Goal: Ask a question

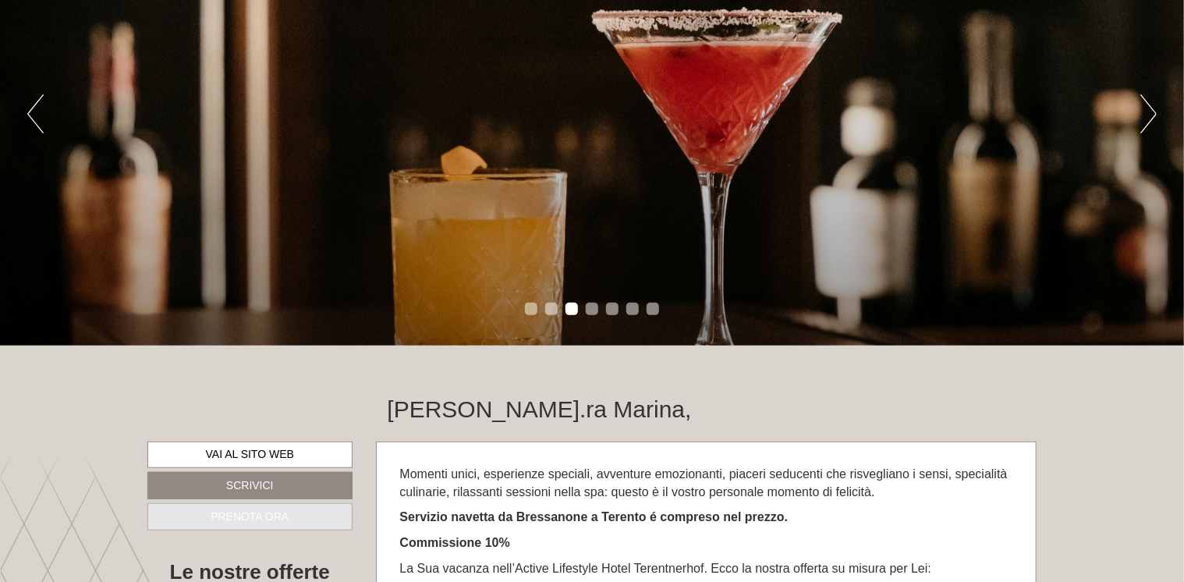
scroll to position [624, 0]
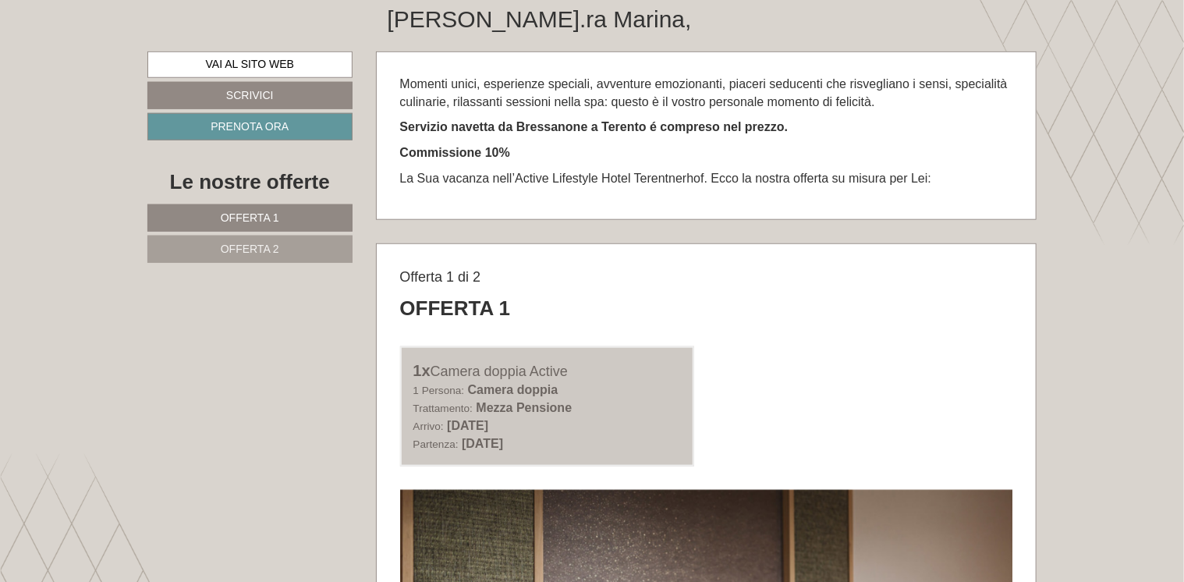
click at [248, 243] on span "Offerta 2" at bounding box center [250, 249] width 59 height 12
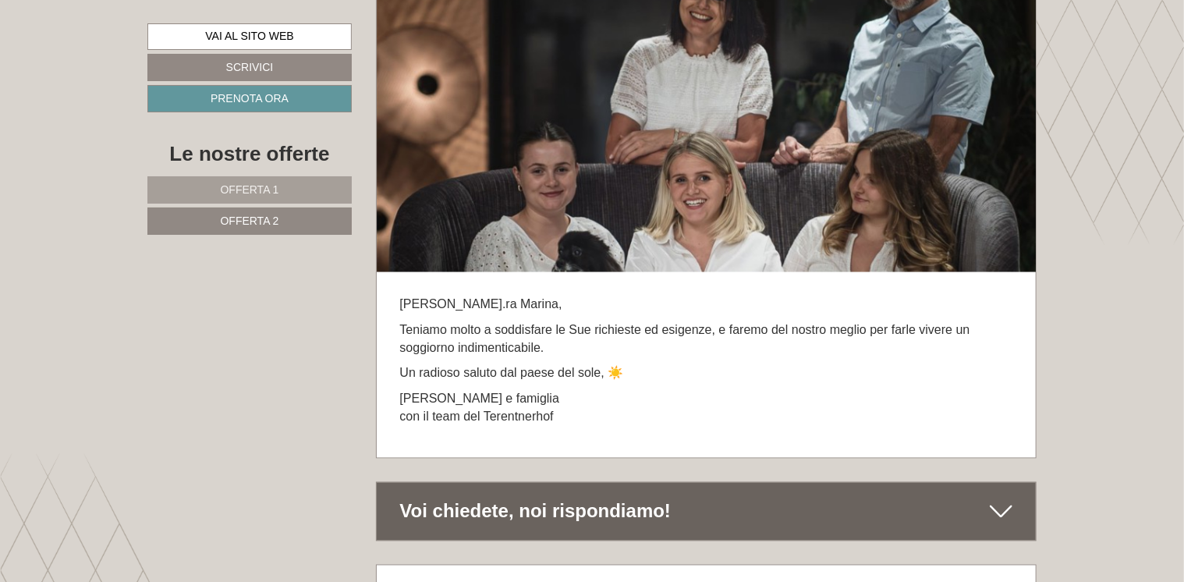
scroll to position [7266, 0]
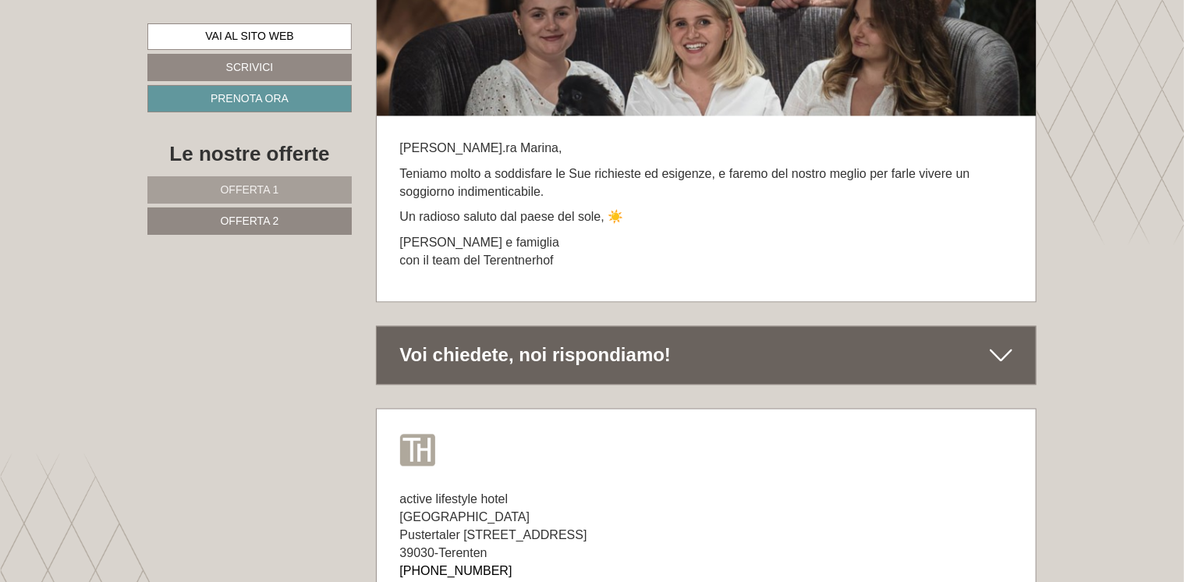
click at [993, 364] on icon at bounding box center [1001, 356] width 23 height 27
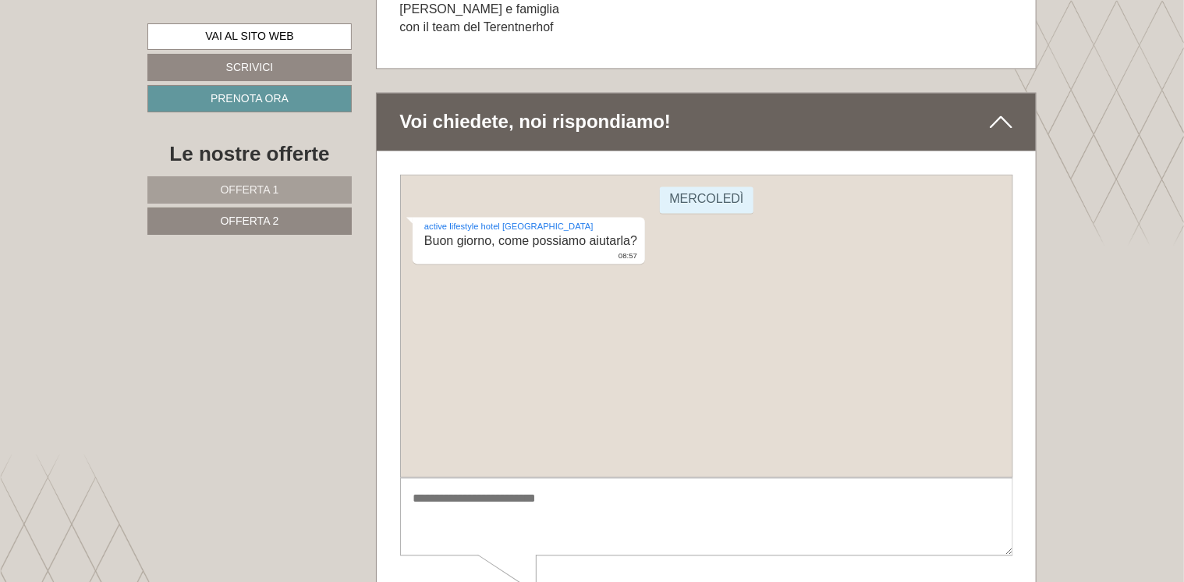
scroll to position [7734, 0]
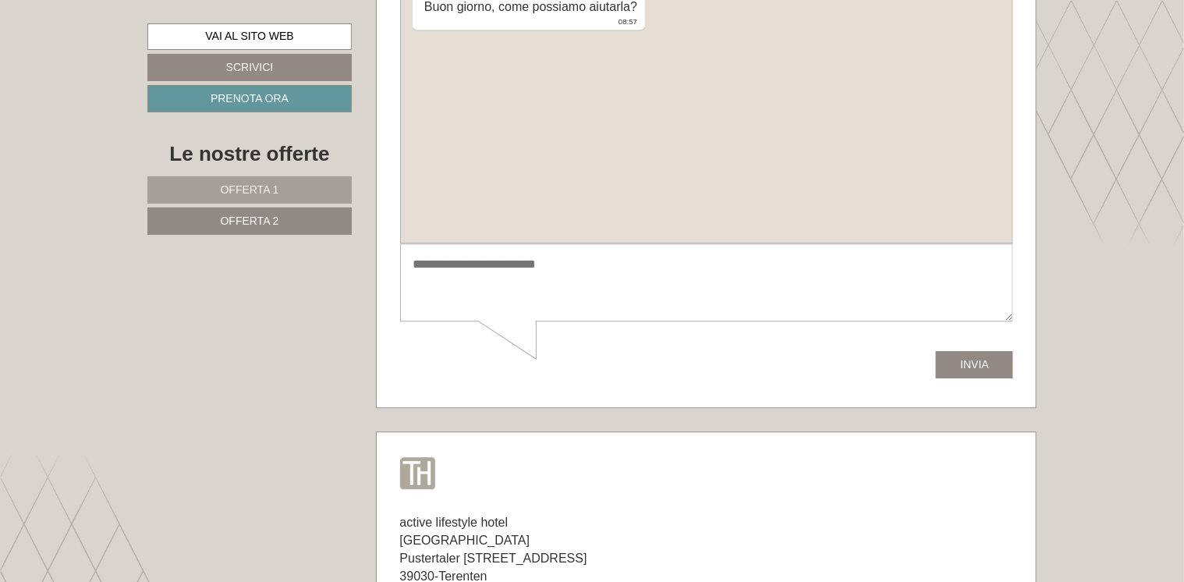
click at [444, 286] on textarea at bounding box center [706, 283] width 613 height 79
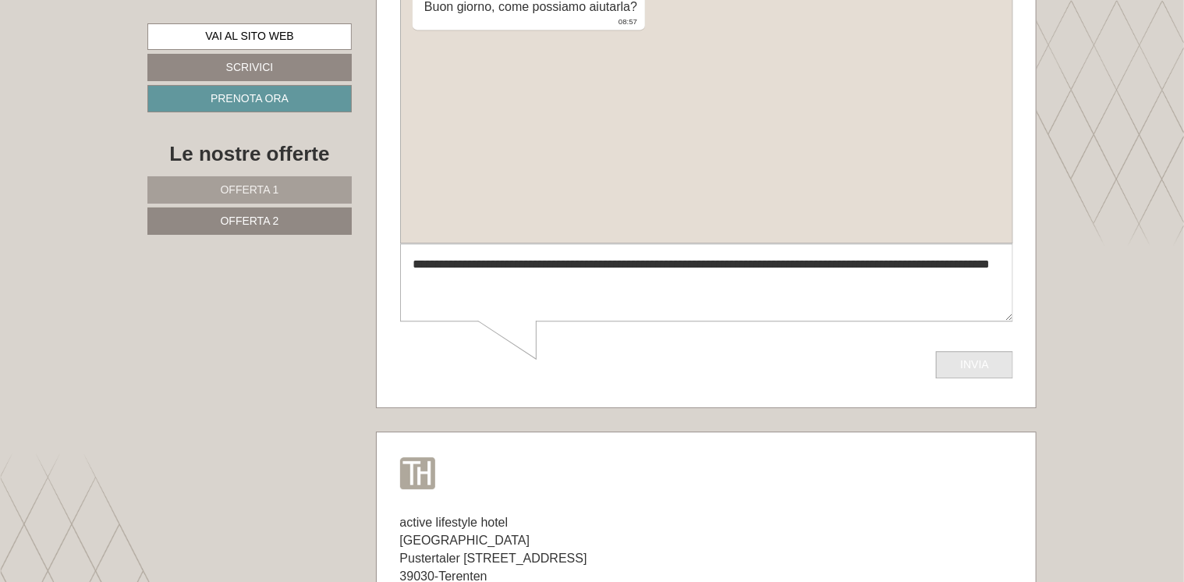
type textarea "**********"
click at [979, 369] on button "Invia" at bounding box center [974, 365] width 77 height 27
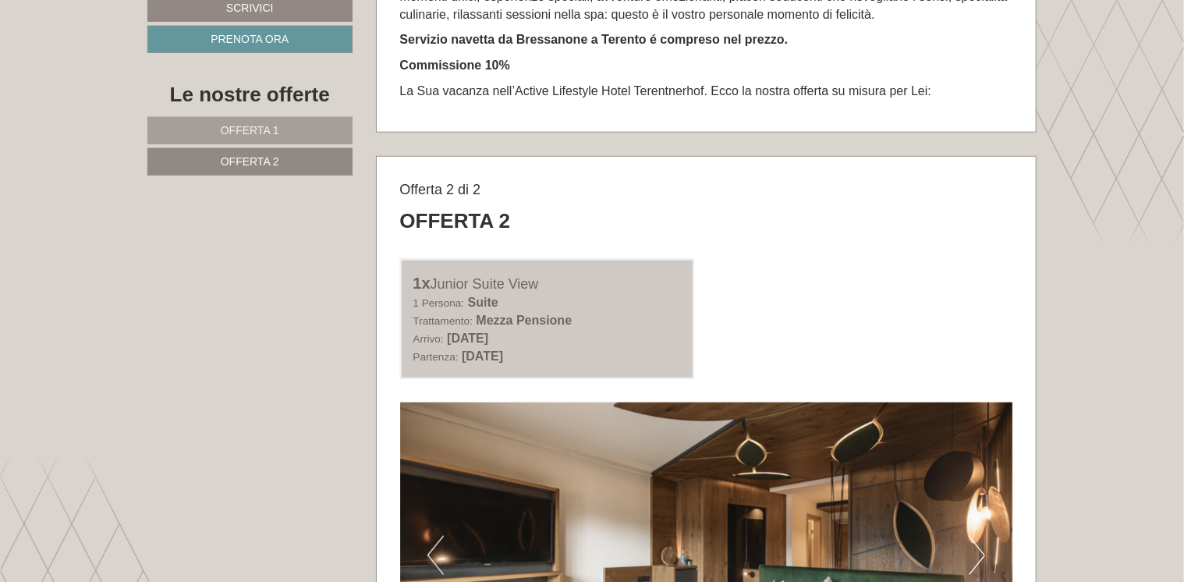
scroll to position [400, 0]
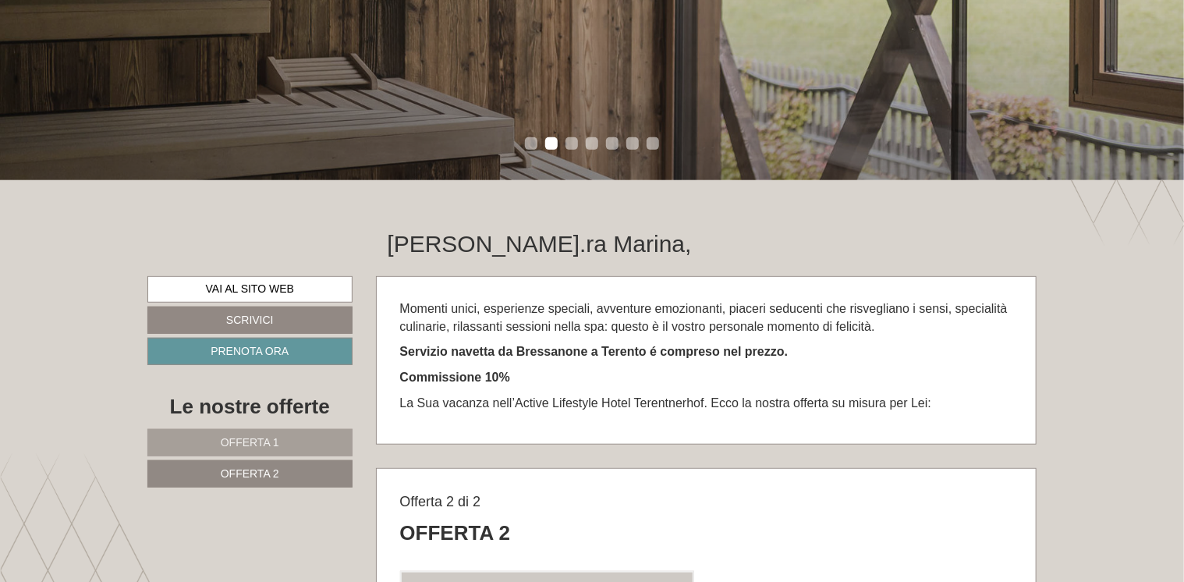
click at [570, 145] on li "3" at bounding box center [572, 143] width 12 height 12
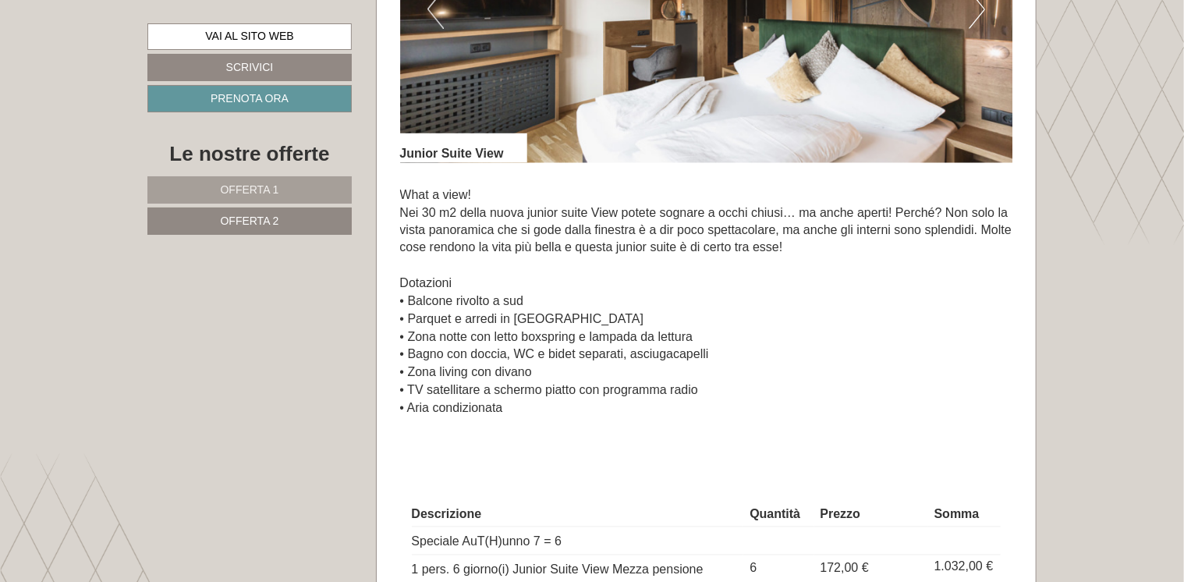
scroll to position [946, 0]
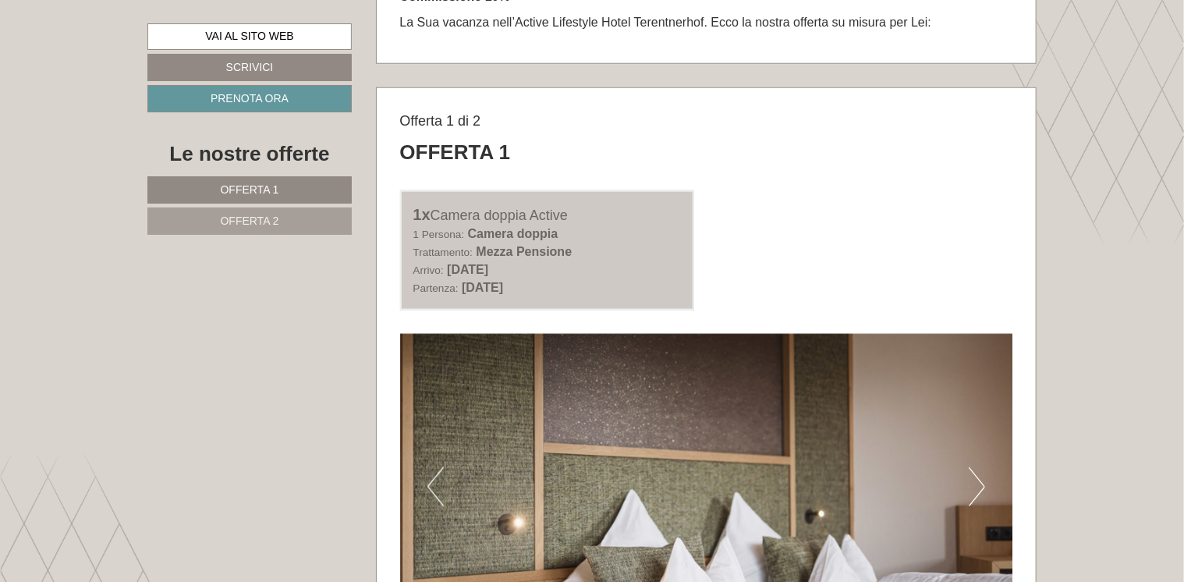
scroll to position [1014, 0]
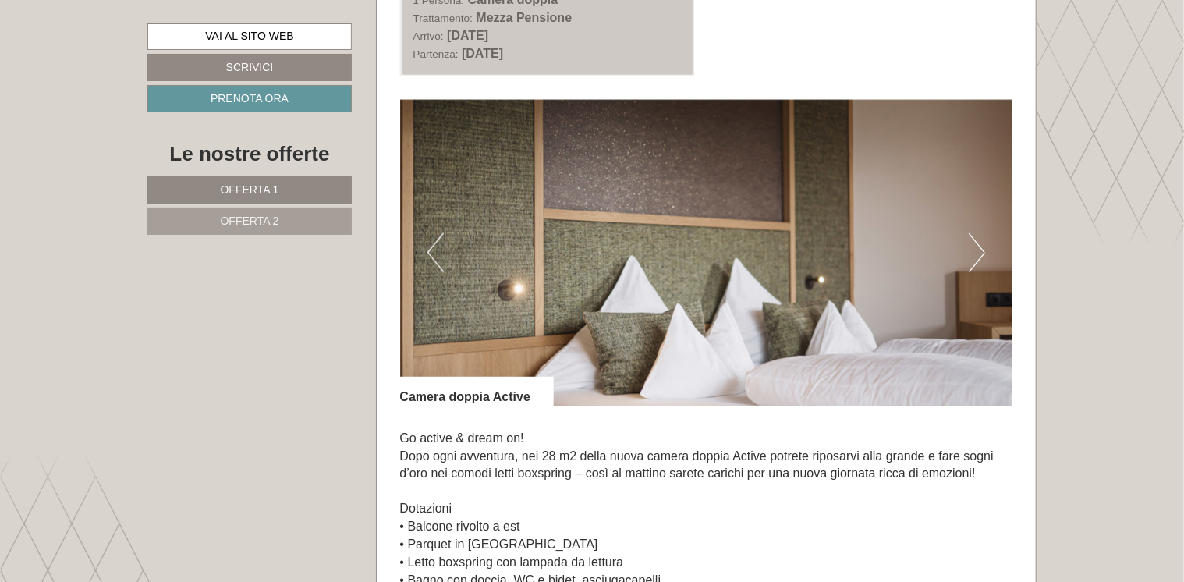
click at [977, 257] on button "Next" at bounding box center [977, 252] width 16 height 39
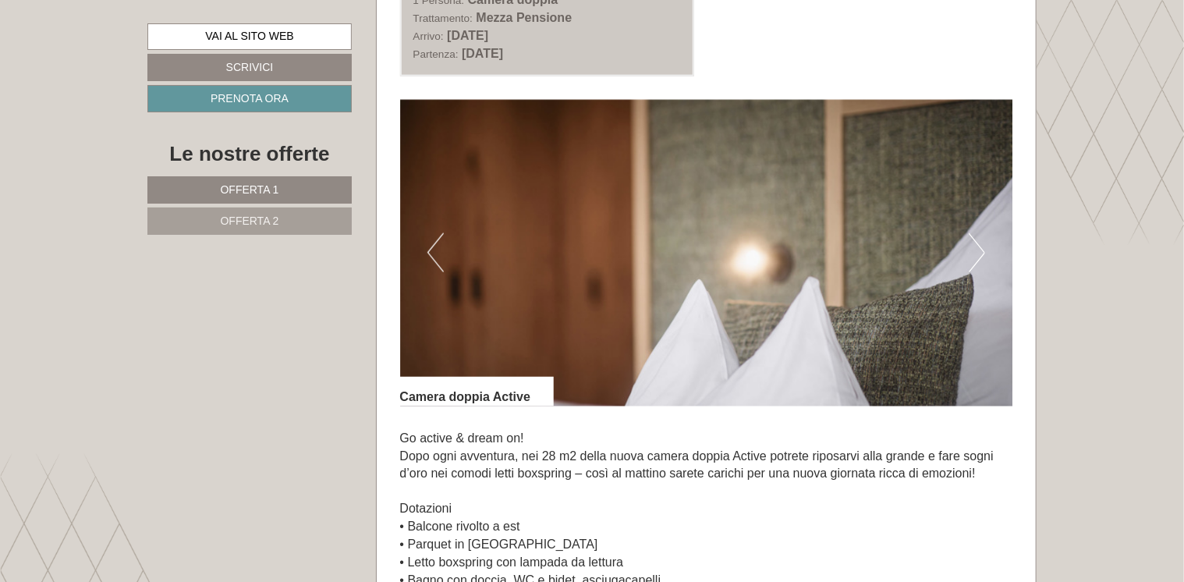
click at [977, 257] on button "Next" at bounding box center [977, 252] width 16 height 39
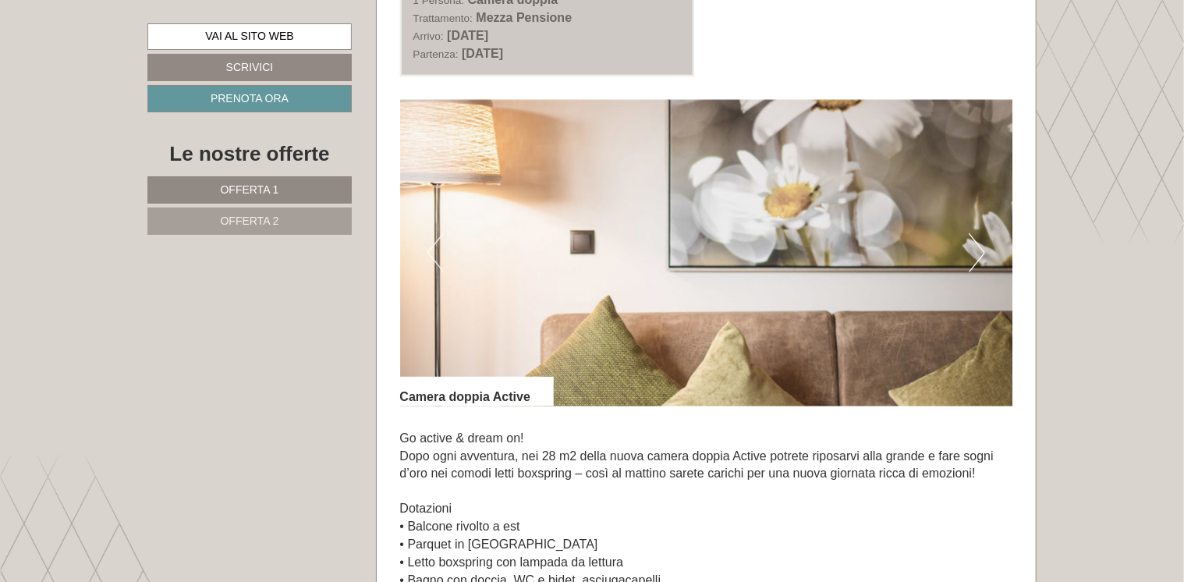
click at [977, 257] on button "Next" at bounding box center [977, 252] width 16 height 39
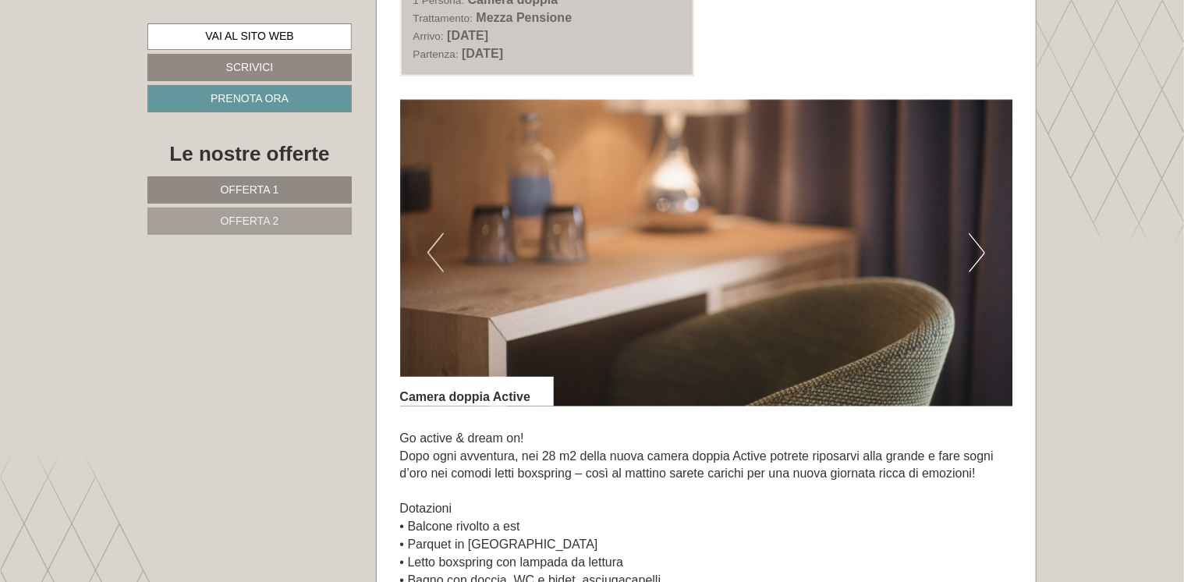
click at [977, 257] on button "Next" at bounding box center [977, 252] width 16 height 39
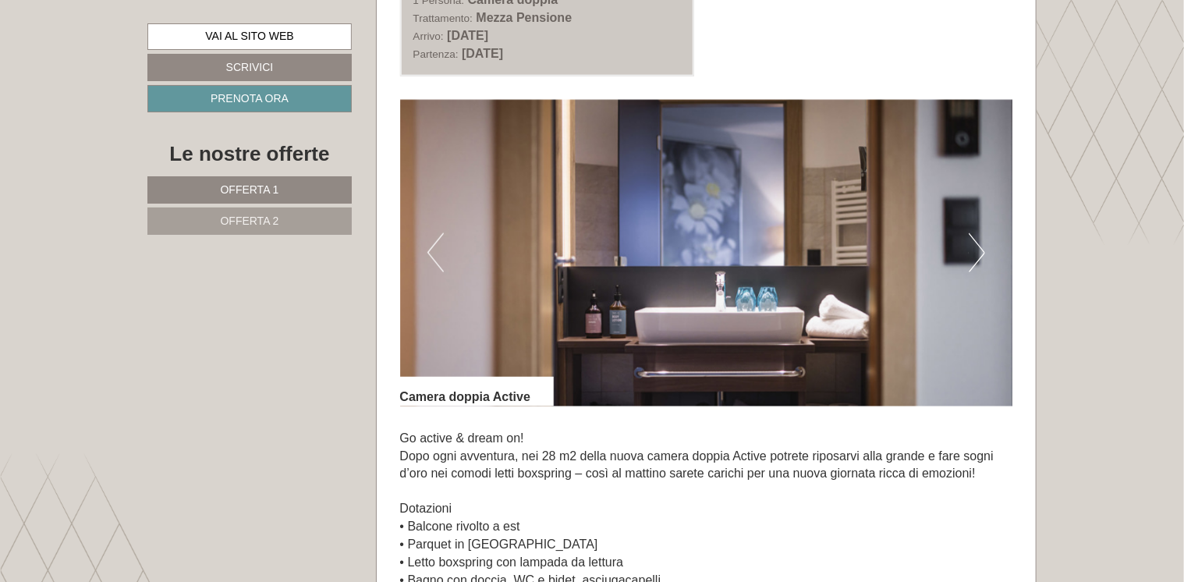
click at [977, 257] on button "Next" at bounding box center [977, 252] width 16 height 39
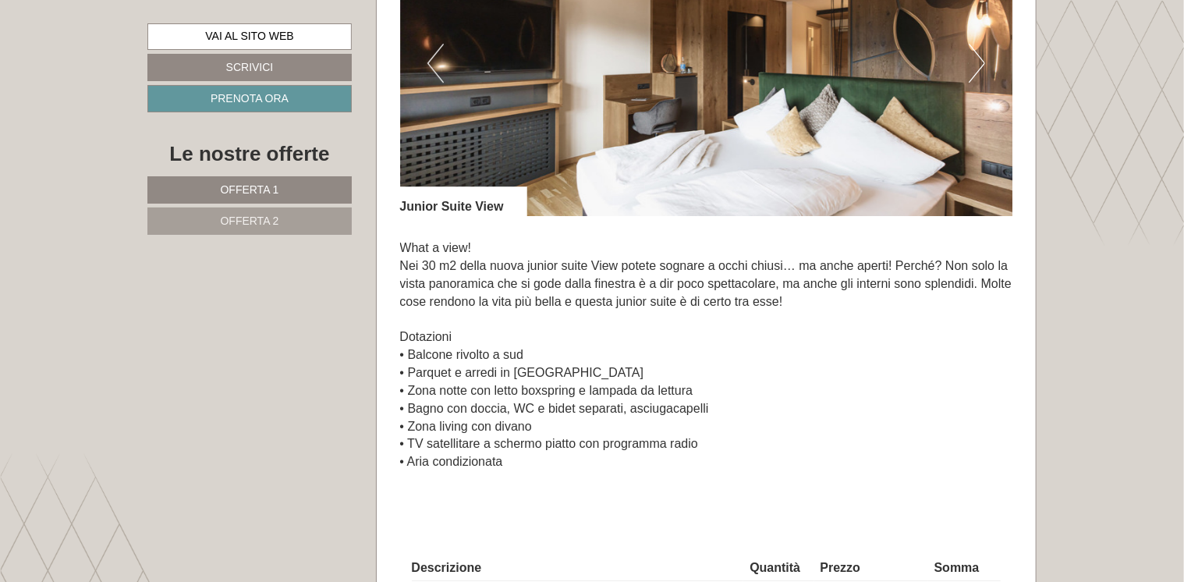
scroll to position [2263, 0]
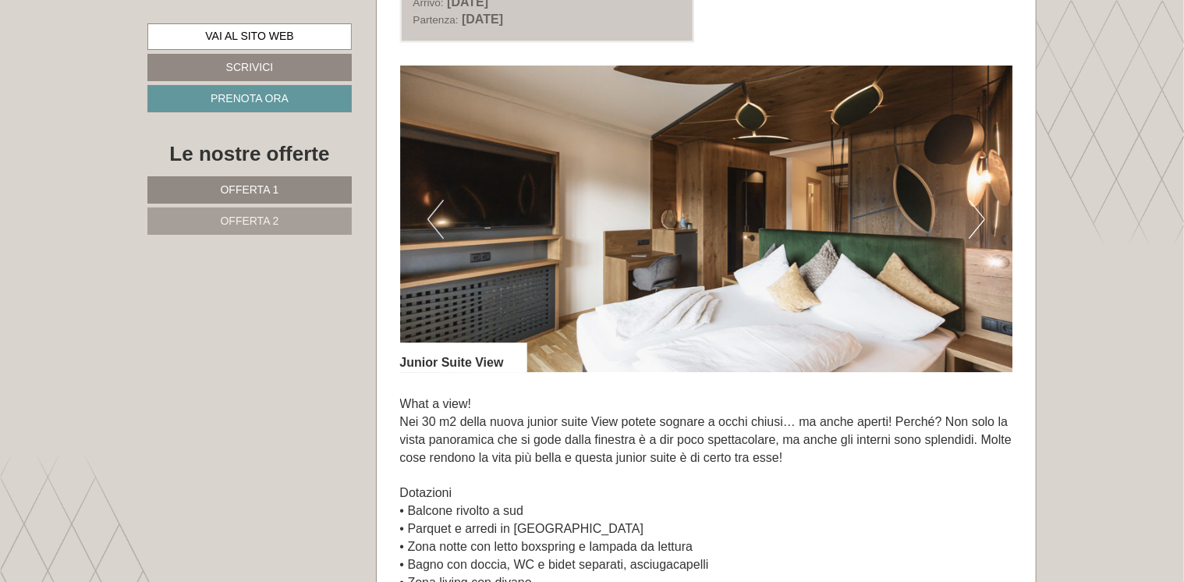
click at [977, 234] on button "Next" at bounding box center [977, 219] width 16 height 39
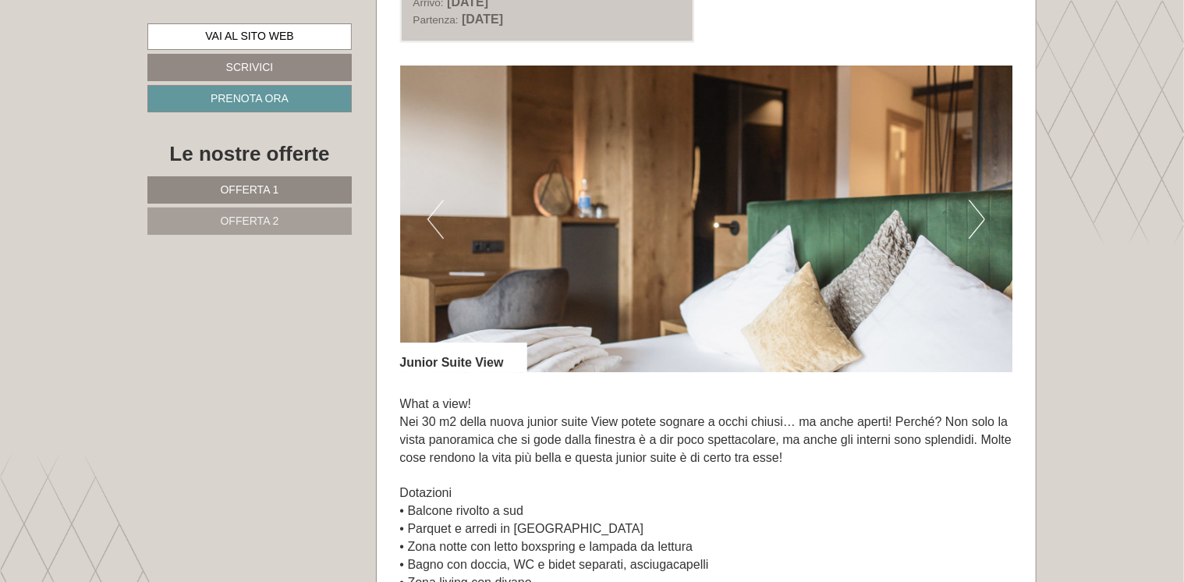
click at [977, 235] on button "Next" at bounding box center [977, 219] width 16 height 39
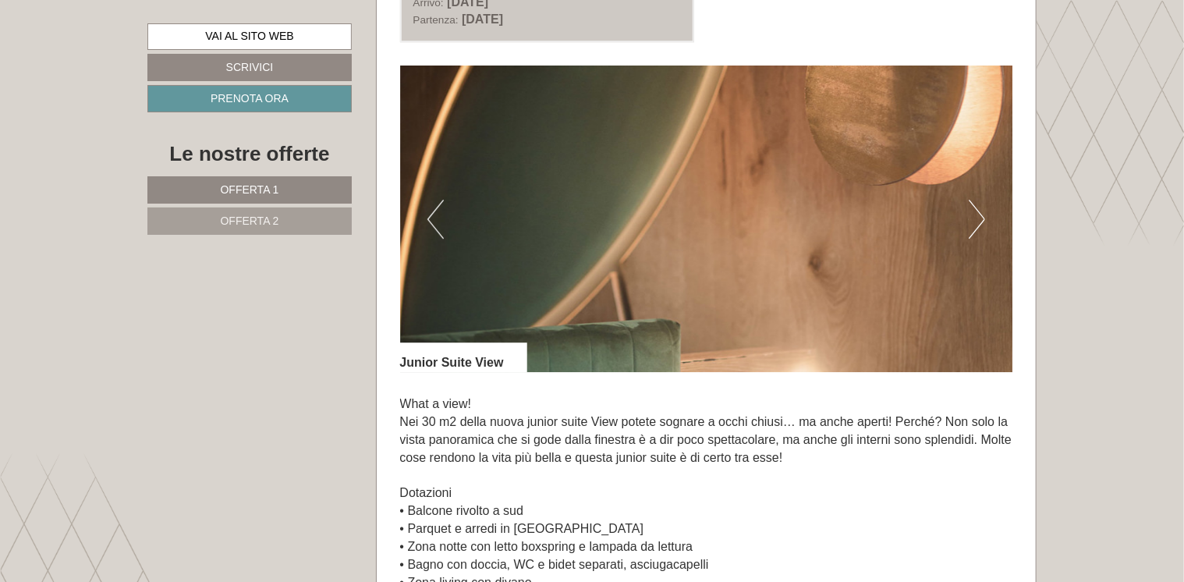
click at [977, 235] on button "Next" at bounding box center [977, 219] width 16 height 39
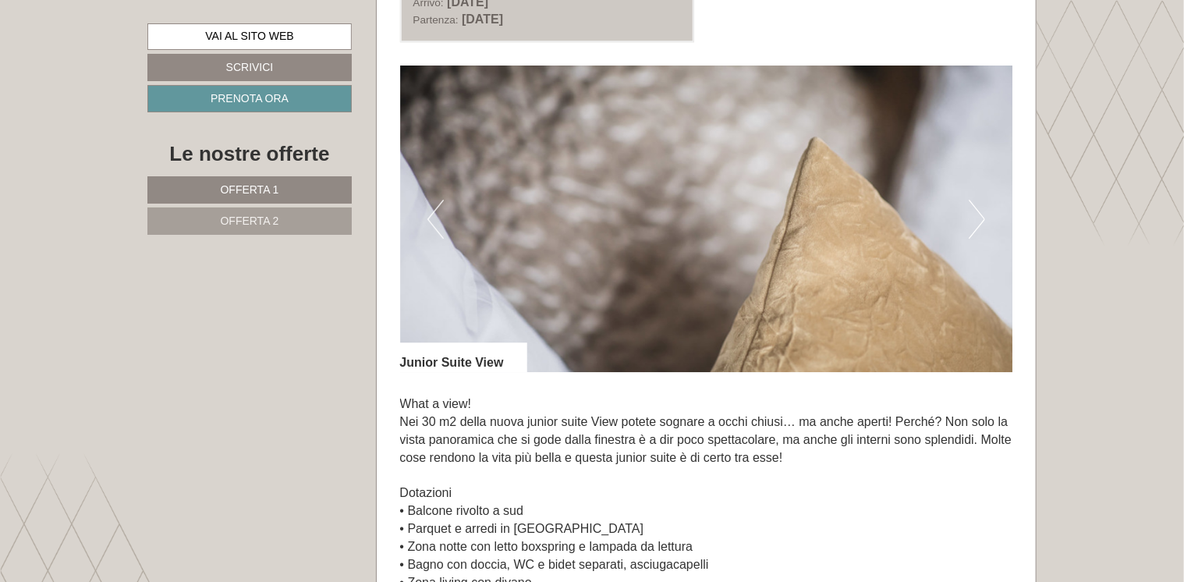
click at [977, 235] on button "Next" at bounding box center [977, 219] width 16 height 39
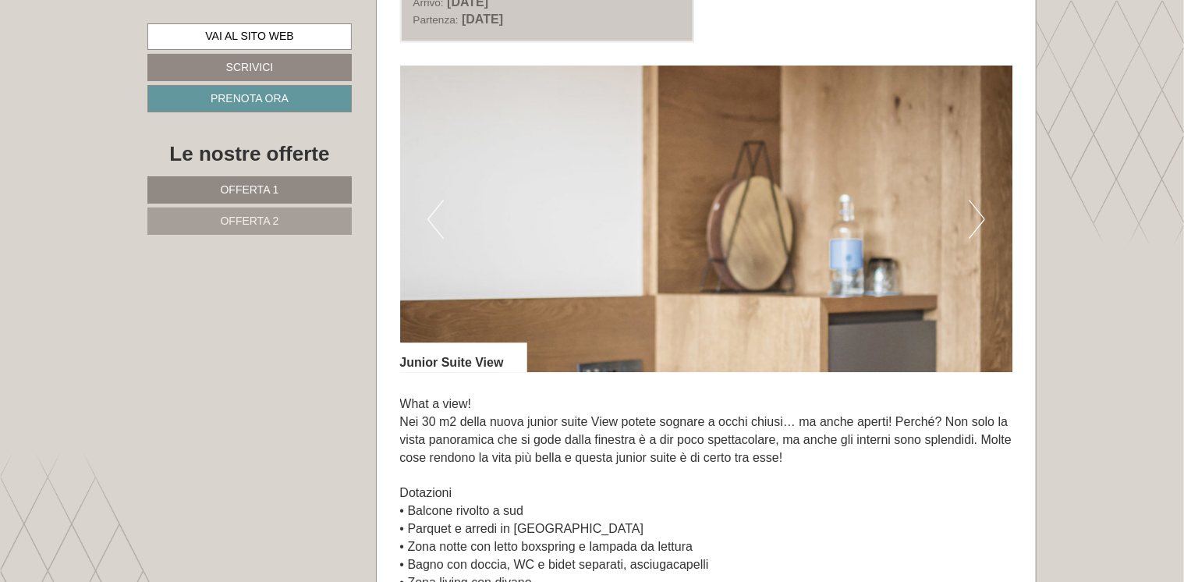
click at [977, 235] on button "Next" at bounding box center [977, 219] width 16 height 39
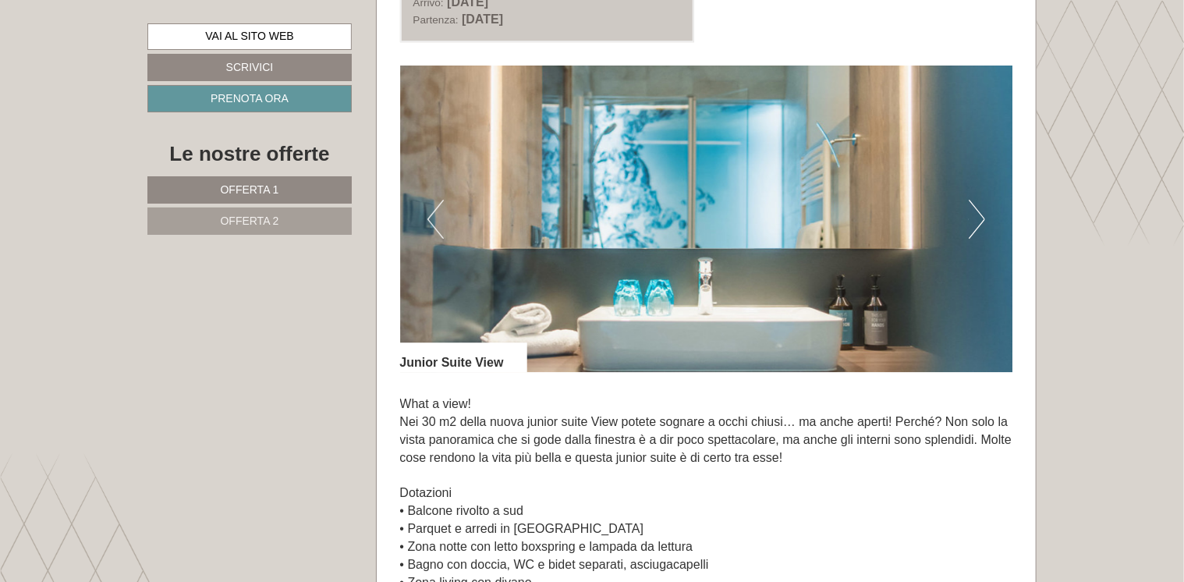
click at [977, 235] on button "Next" at bounding box center [977, 219] width 16 height 39
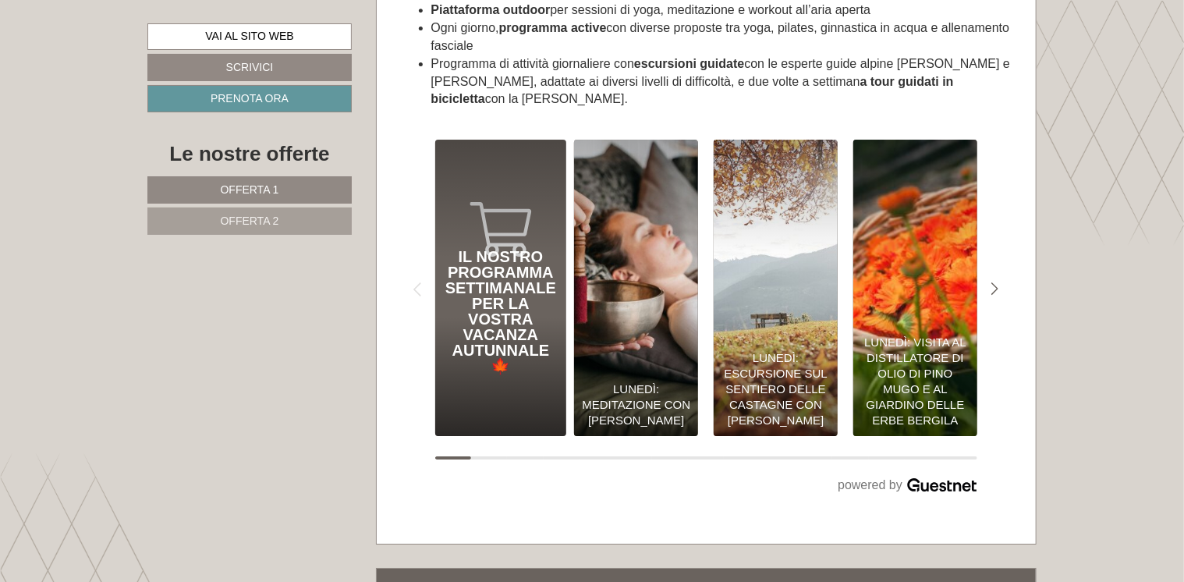
scroll to position [5774, 0]
